Goal: Information Seeking & Learning: Learn about a topic

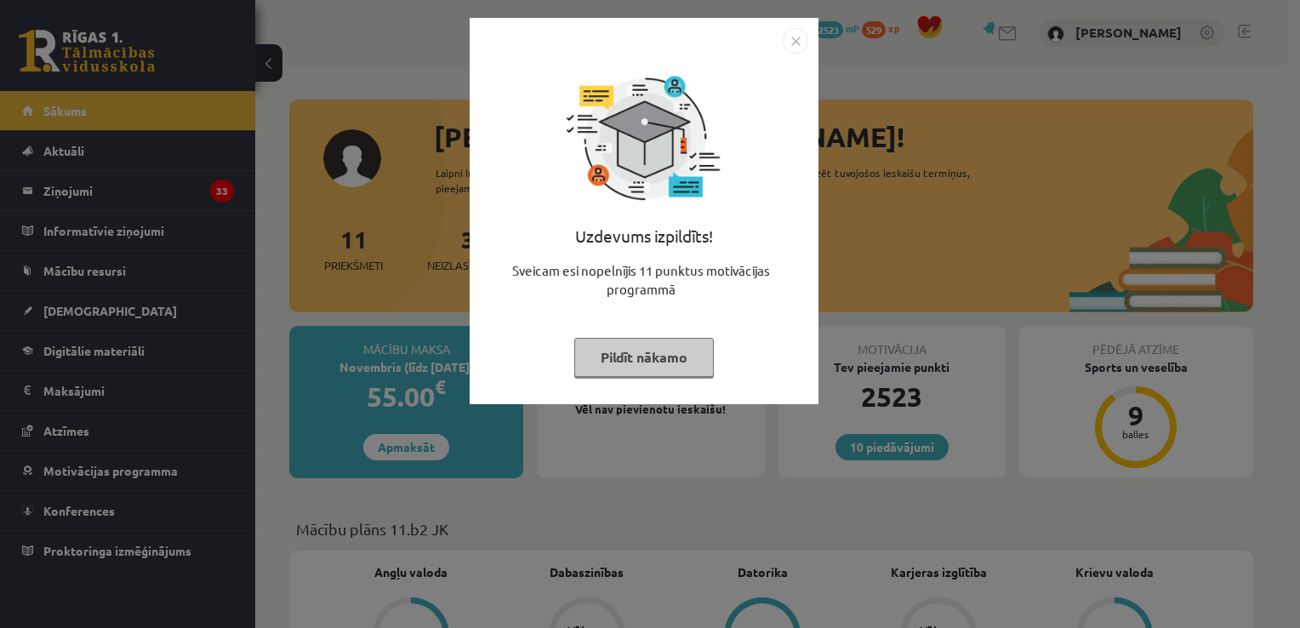
click at [858, 281] on div "Uzdevums izpildīts! Sveicam esi nopelnījis 11 punktus motivācijas programmā Pil…" at bounding box center [650, 314] width 1300 height 628
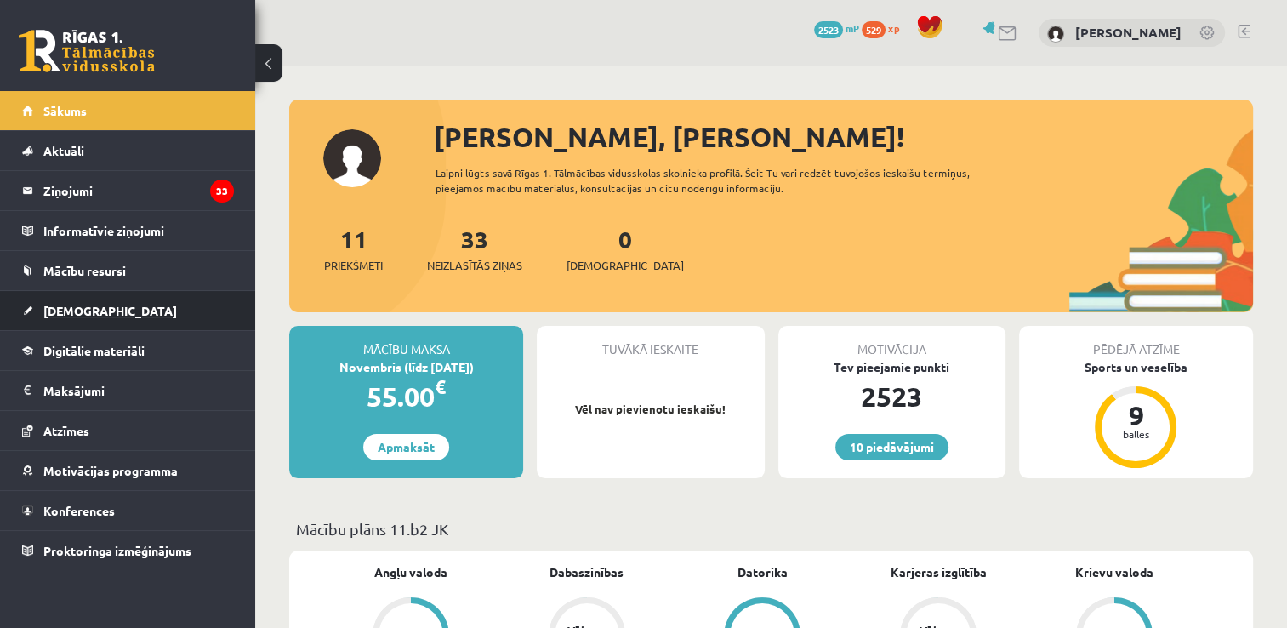
click at [52, 298] on link "[DEMOGRAPHIC_DATA]" at bounding box center [128, 310] width 212 height 39
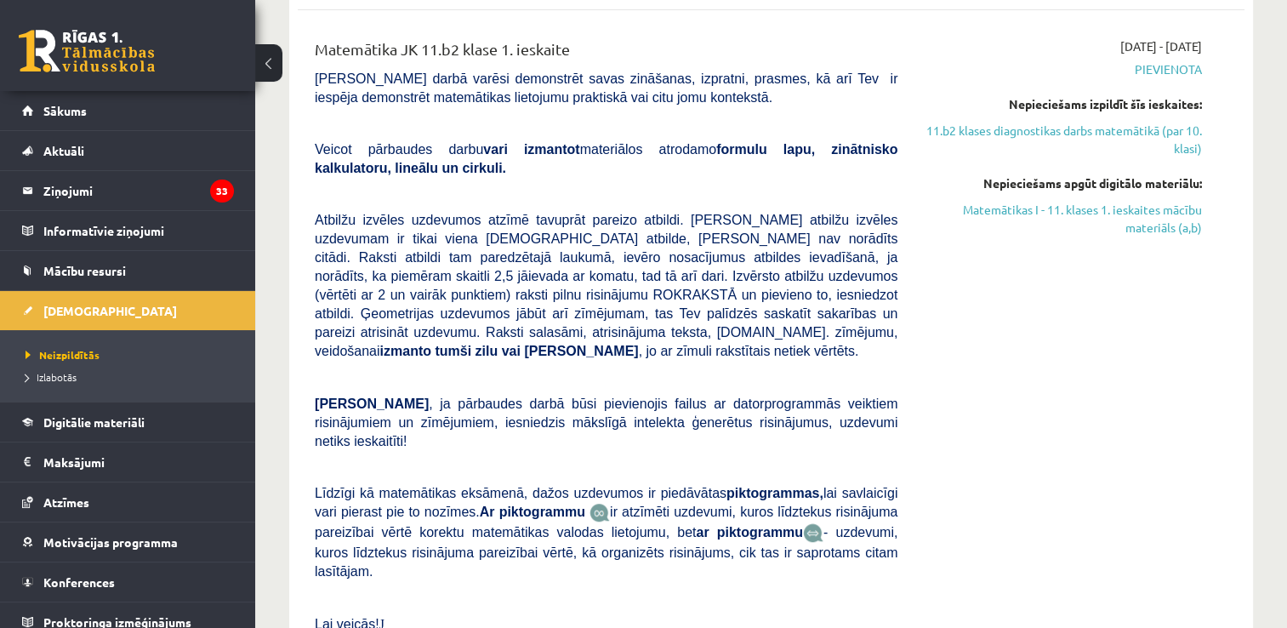
scroll to position [766, 0]
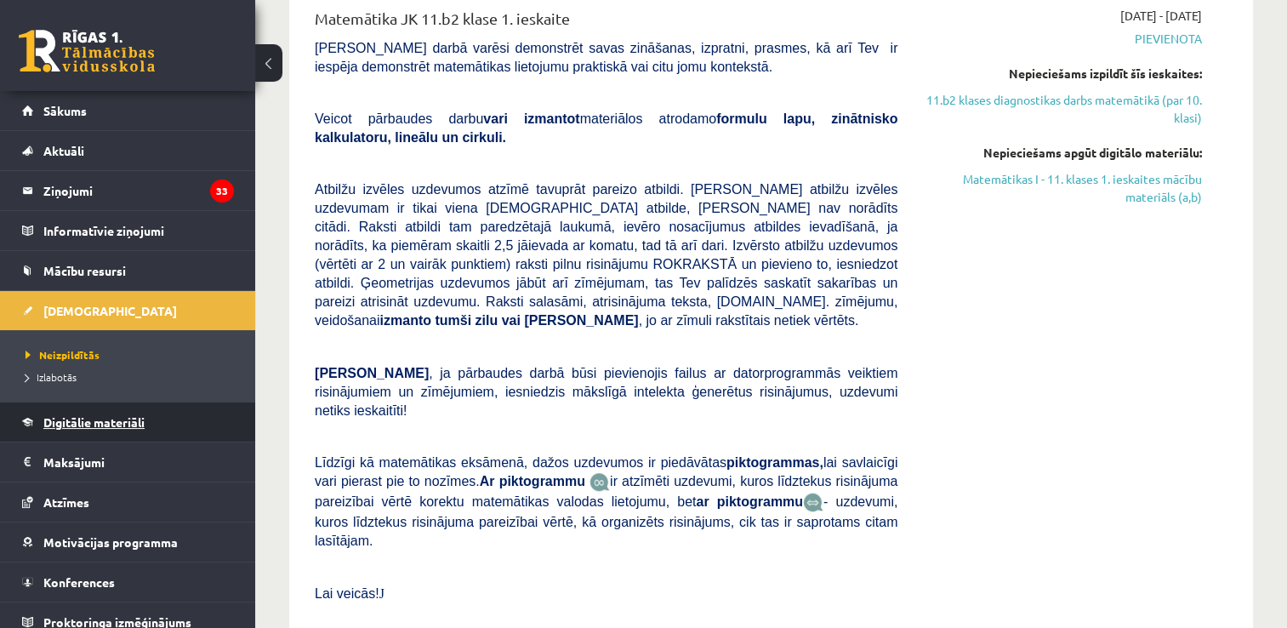
click at [53, 417] on span "Digitālie materiāli" at bounding box center [93, 421] width 101 height 15
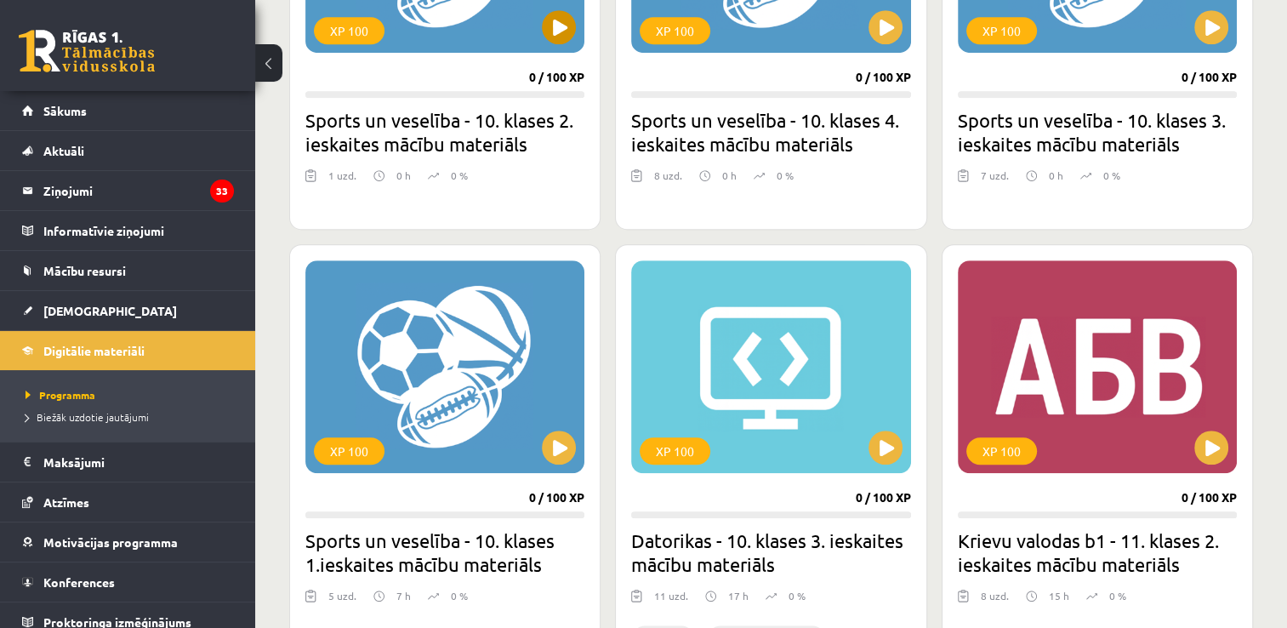
scroll to position [1361, 0]
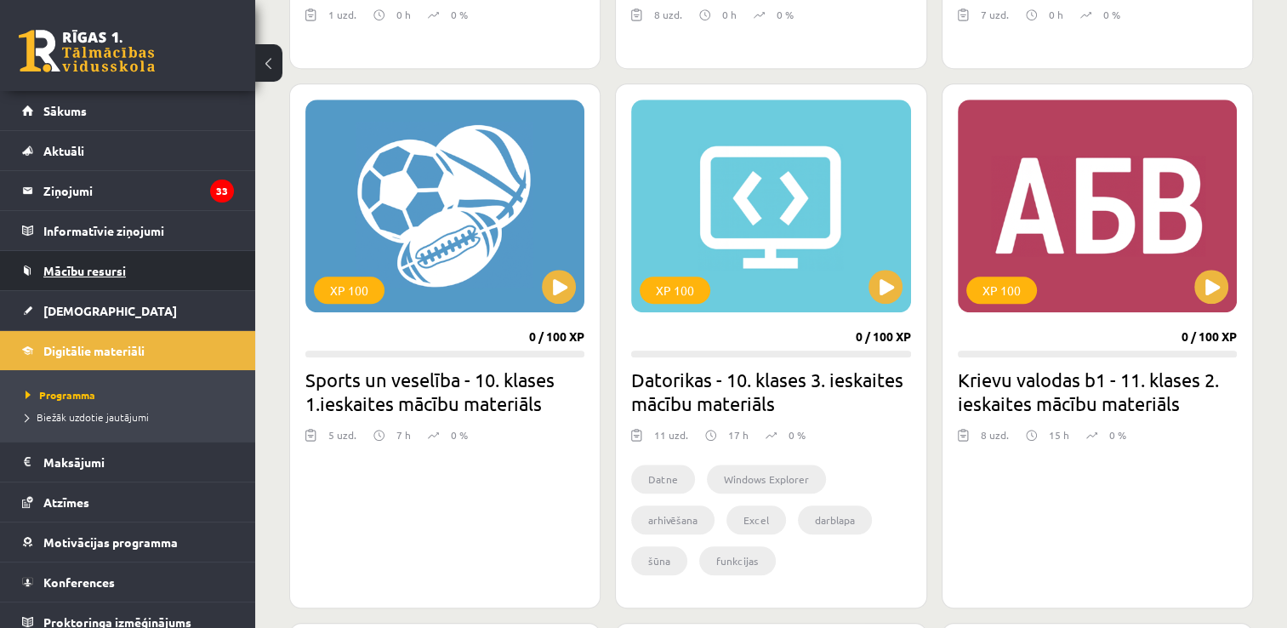
click at [95, 285] on link "Mācību resursi" at bounding box center [128, 270] width 212 height 39
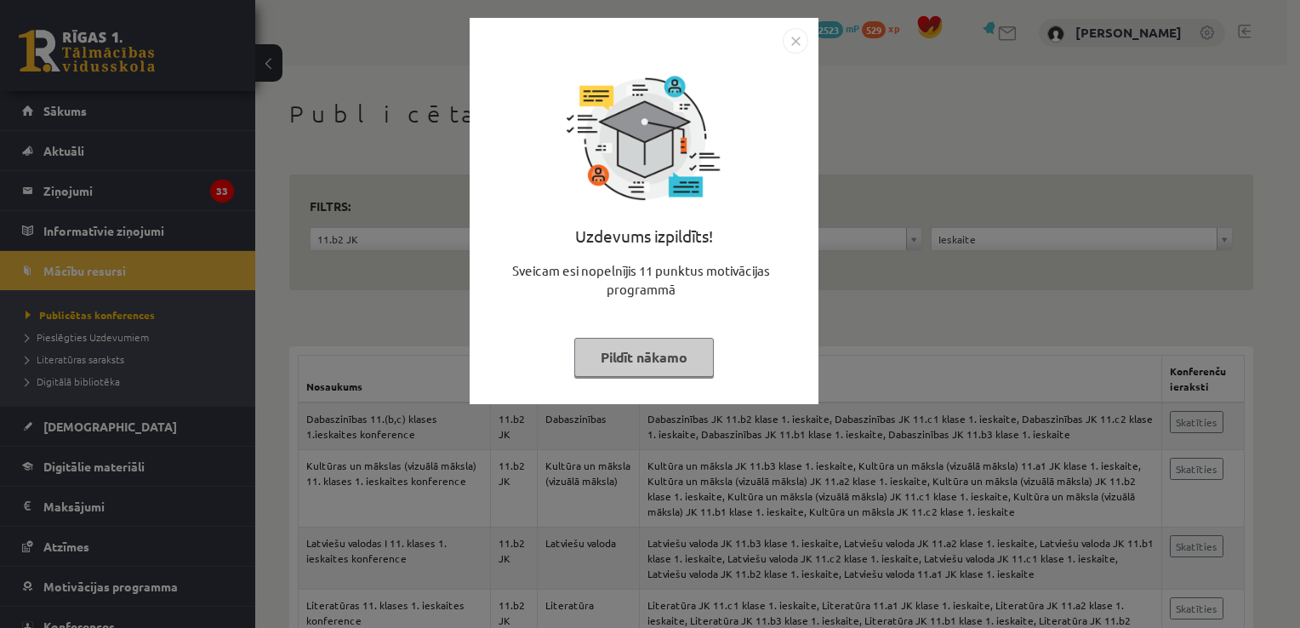
click at [796, 38] on img "Close" at bounding box center [796, 41] width 26 height 26
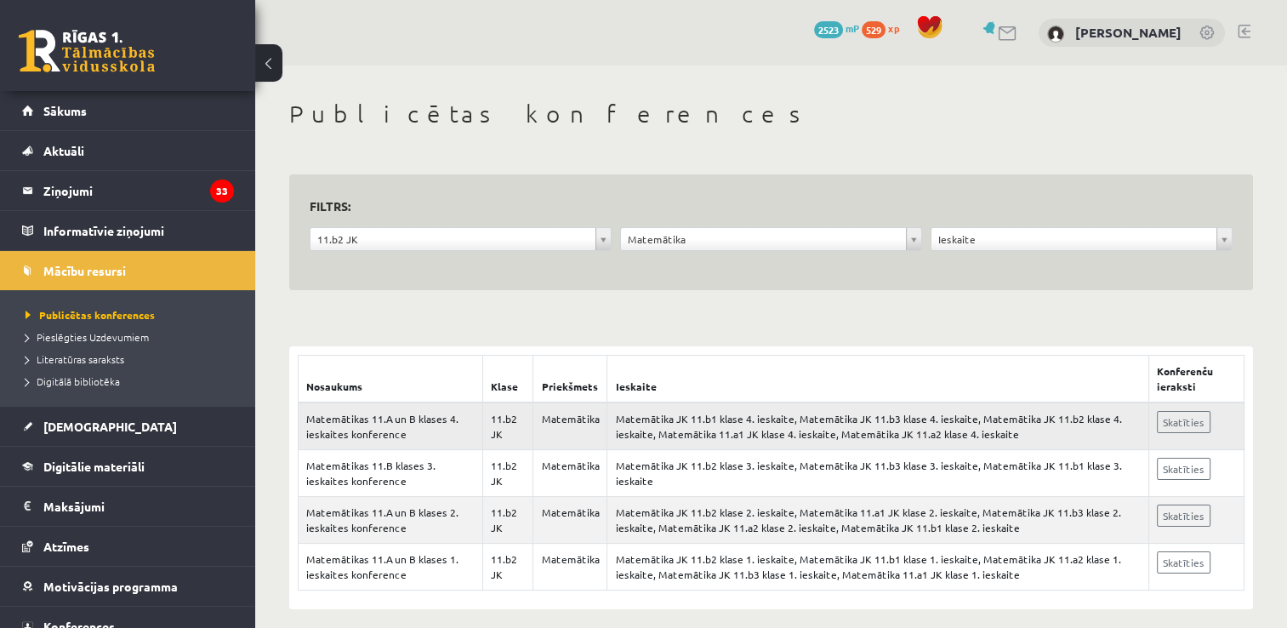
click at [580, 428] on td "Matemātika" at bounding box center [570, 426] width 74 height 48
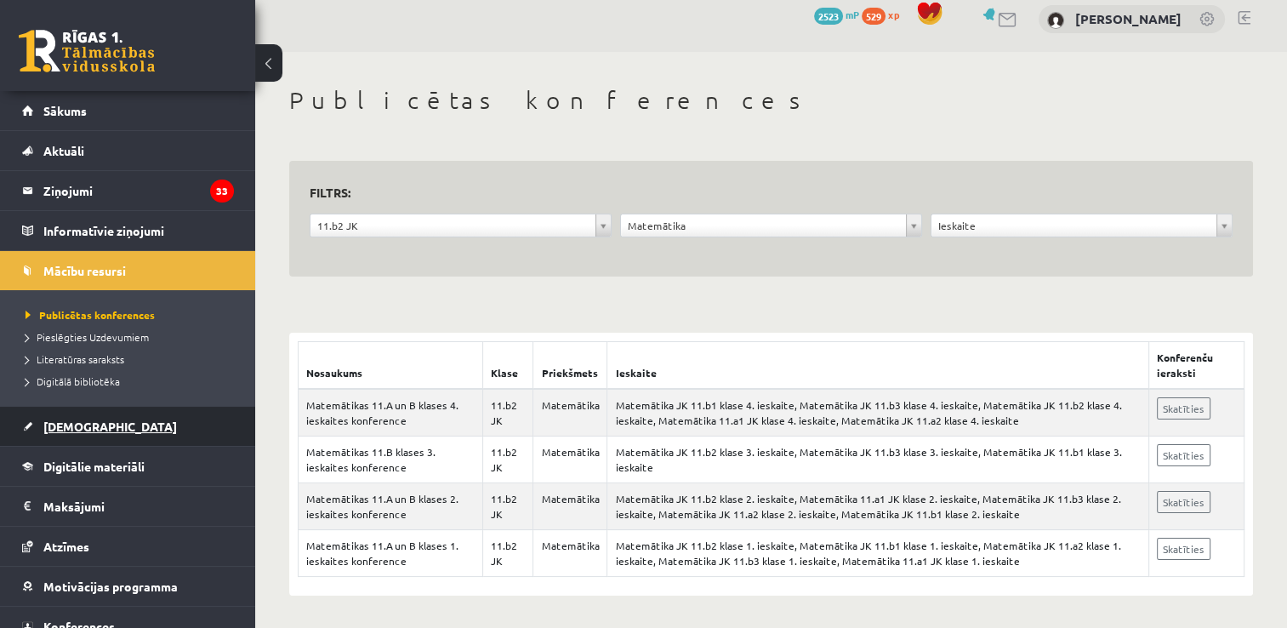
click at [54, 414] on link "[DEMOGRAPHIC_DATA]" at bounding box center [128, 426] width 212 height 39
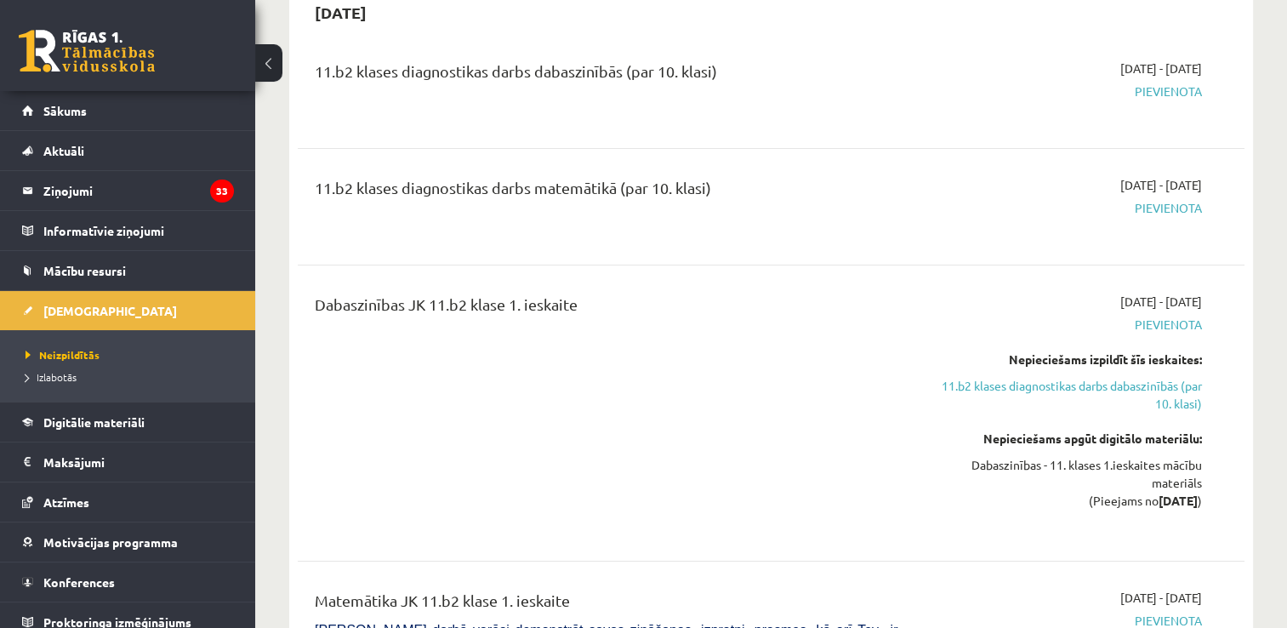
scroll to position [354, 0]
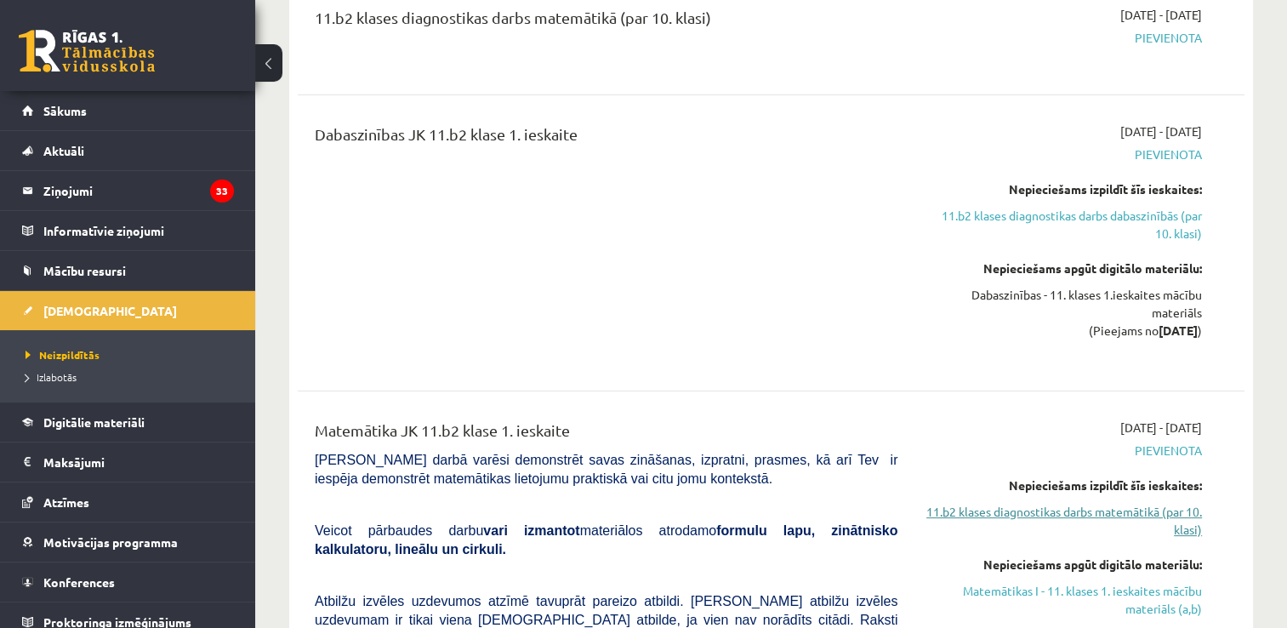
click at [1010, 506] on link "11.b2 klases diagnostikas darbs matemātikā (par 10. klasi)" at bounding box center [1062, 521] width 279 height 36
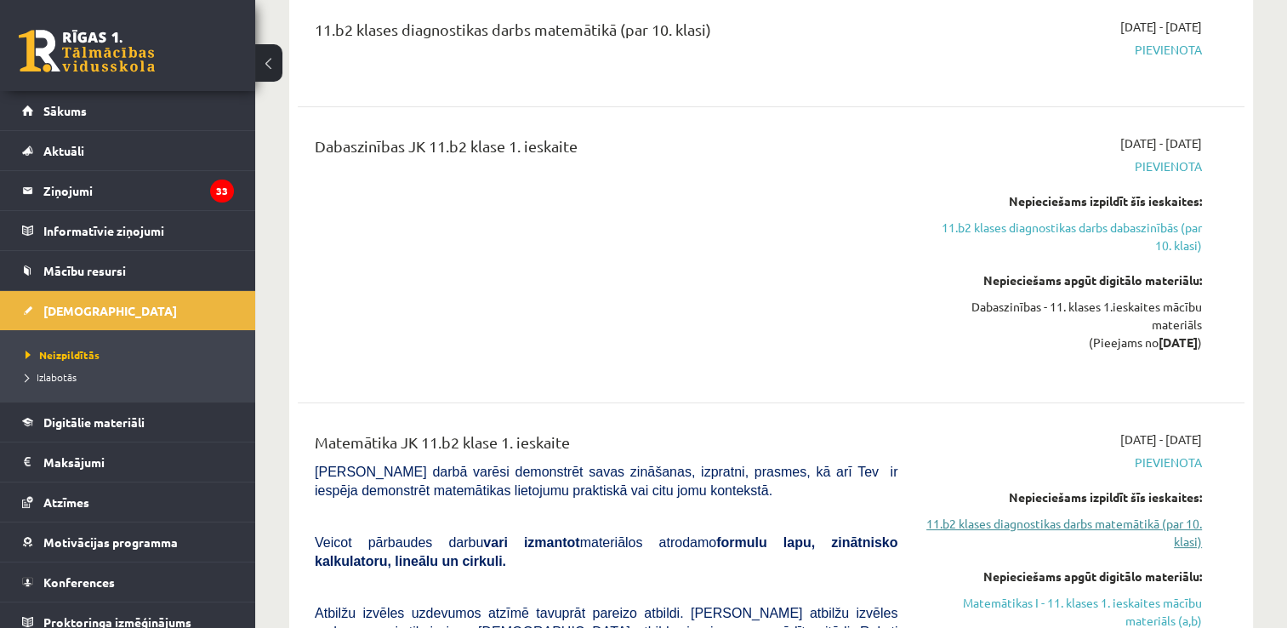
click at [1006, 526] on link "11.b2 klases diagnostikas darbs matemātikā (par 10. klasi)" at bounding box center [1062, 533] width 279 height 36
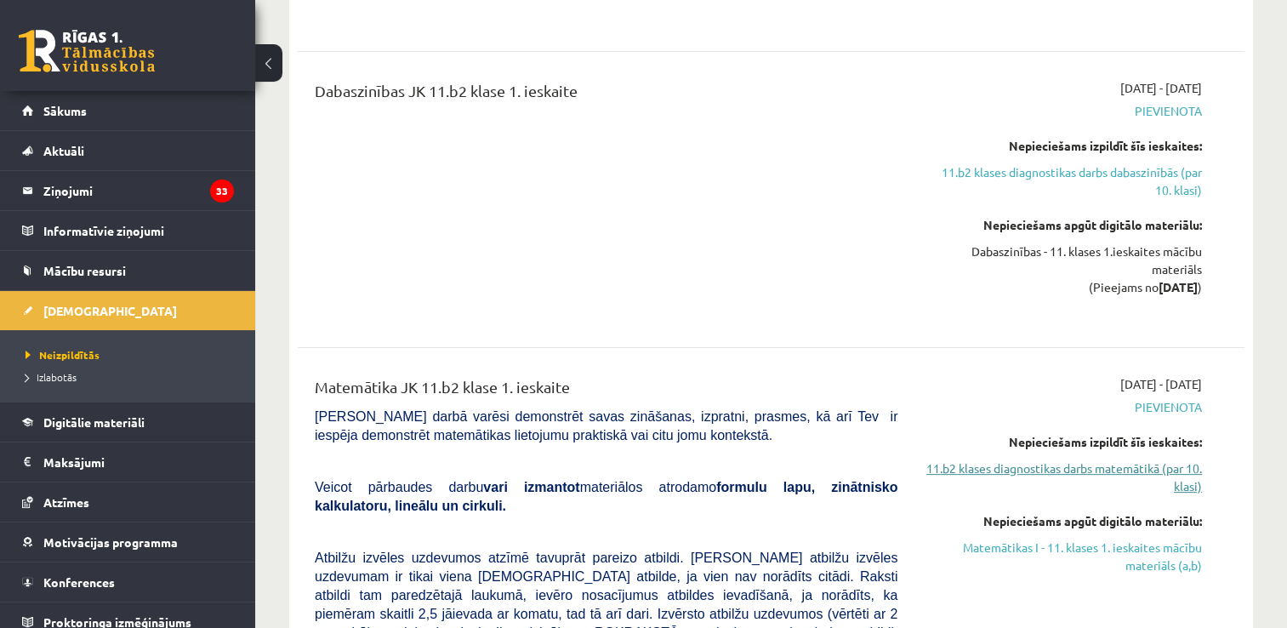
scroll to position [427, 0]
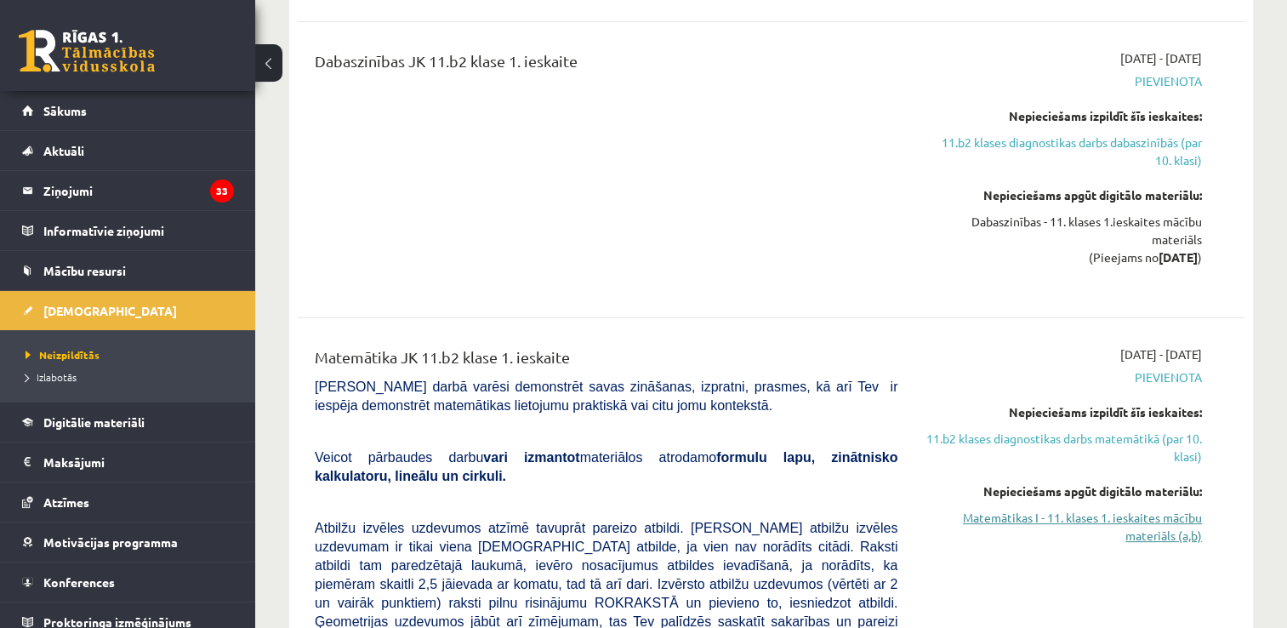
click at [1120, 519] on link "Matemātikas I - 11. klases 1. ieskaites mācību materiāls (a,b)" at bounding box center [1062, 527] width 279 height 36
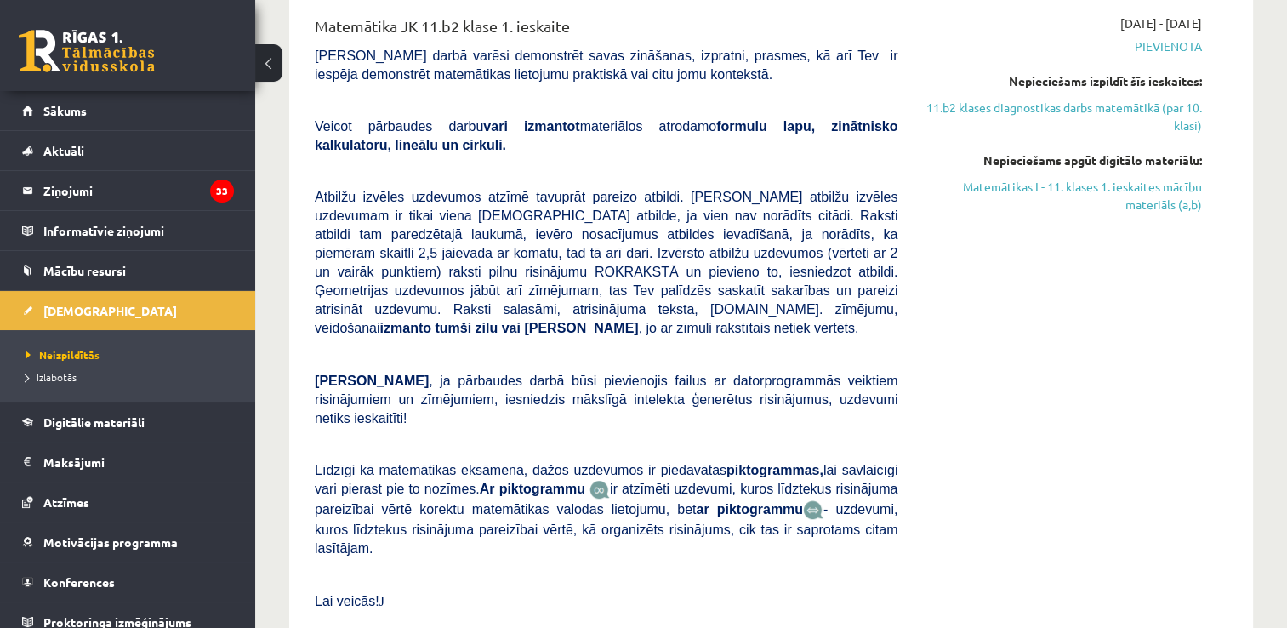
scroll to position [767, 0]
